Goal: Task Accomplishment & Management: Use online tool/utility

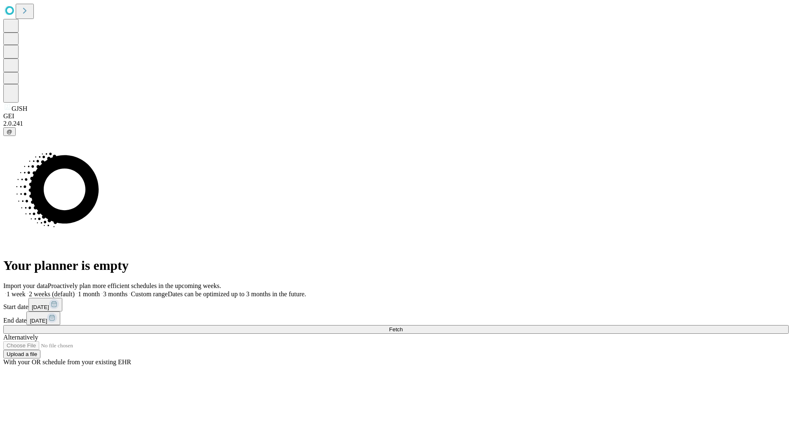
click at [402, 327] on span "Fetch" at bounding box center [396, 330] width 14 height 6
